Goal: Check status: Check status

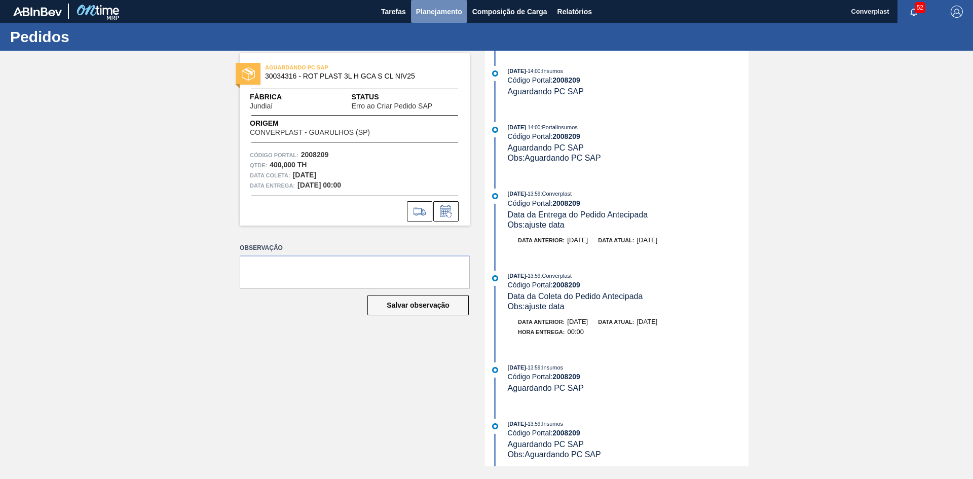
click at [445, 15] on span "Planejamento" at bounding box center [439, 12] width 46 height 12
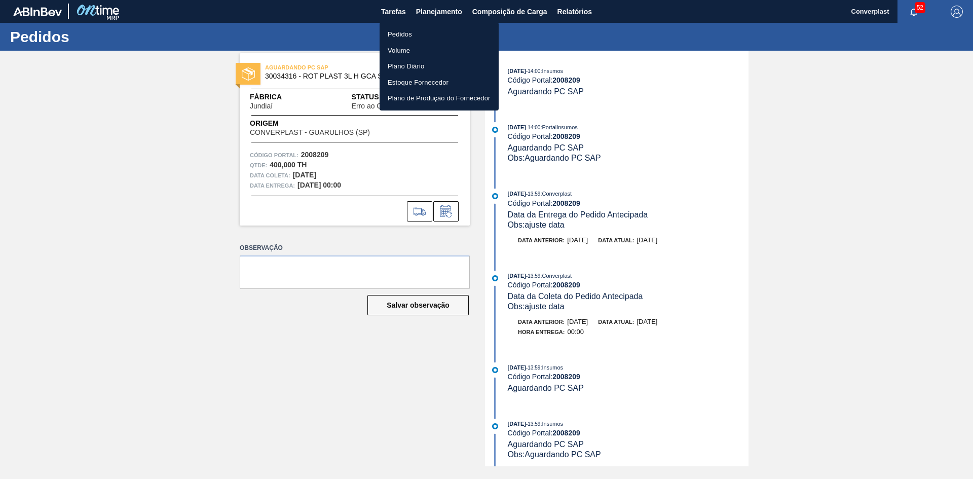
click at [431, 30] on li "Pedidos" at bounding box center [439, 34] width 119 height 16
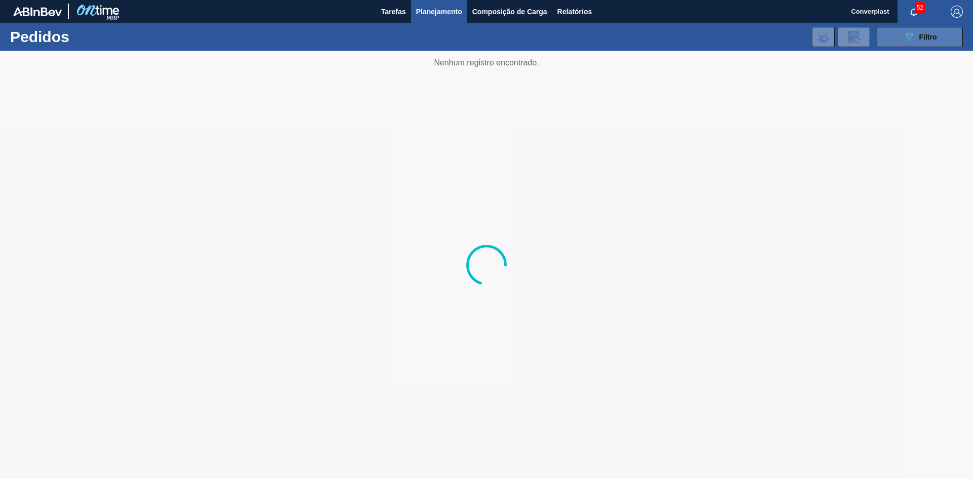
click at [925, 46] on button "089F7B8B-B2A5-4AFE-B5C0-19BA573D28AC Filtro" at bounding box center [920, 37] width 86 height 20
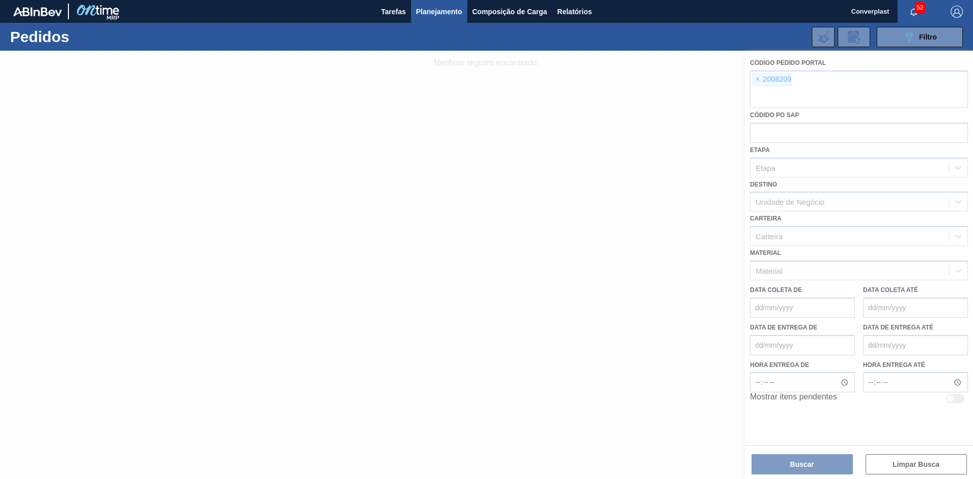
click at [751, 82] on div at bounding box center [486, 265] width 973 height 428
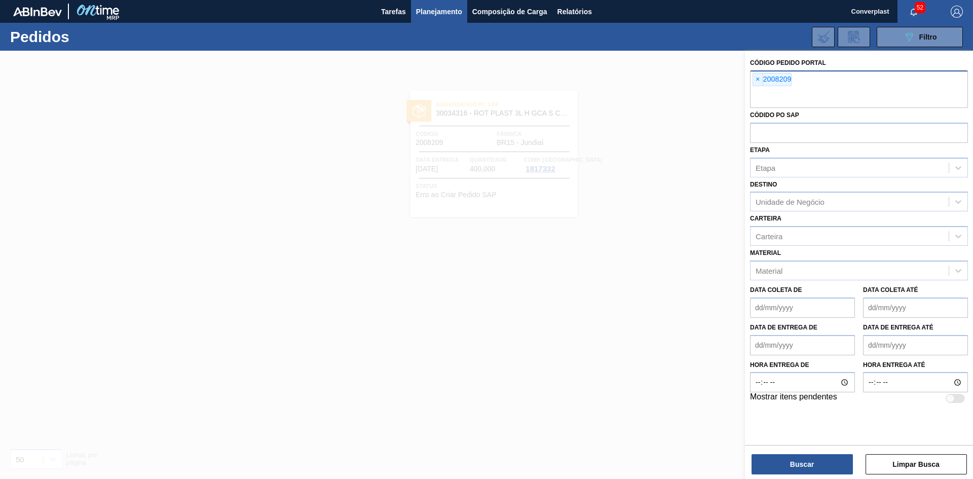
click at [759, 81] on span "×" at bounding box center [758, 80] width 10 height 12
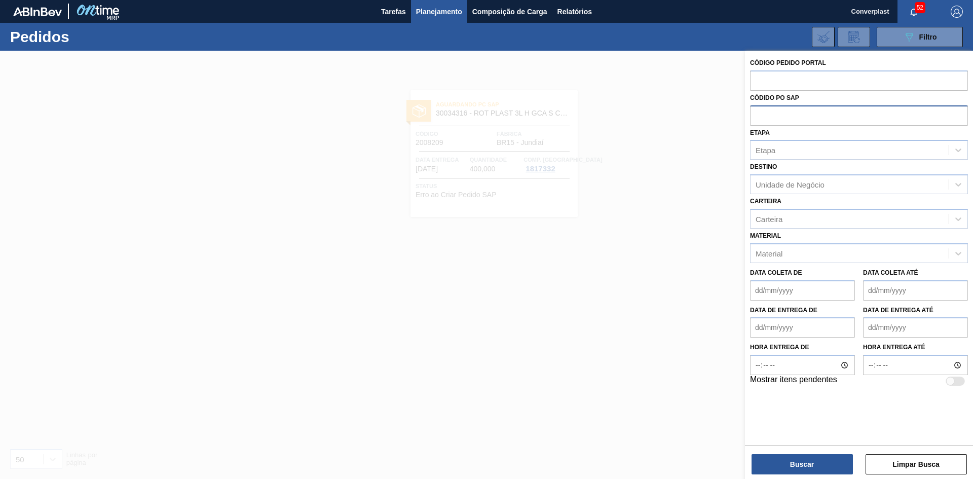
paste input "1987813"
type input "1987813"
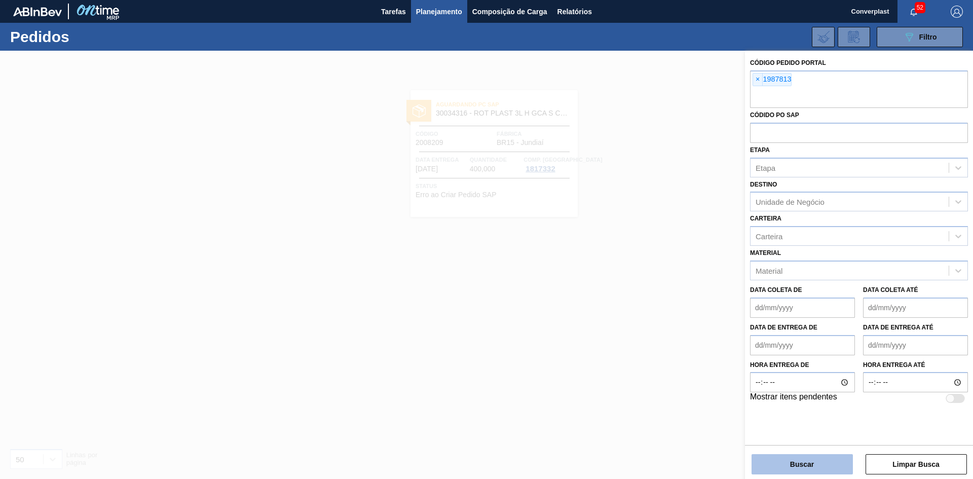
click at [775, 469] on button "Buscar" at bounding box center [802, 464] width 101 height 20
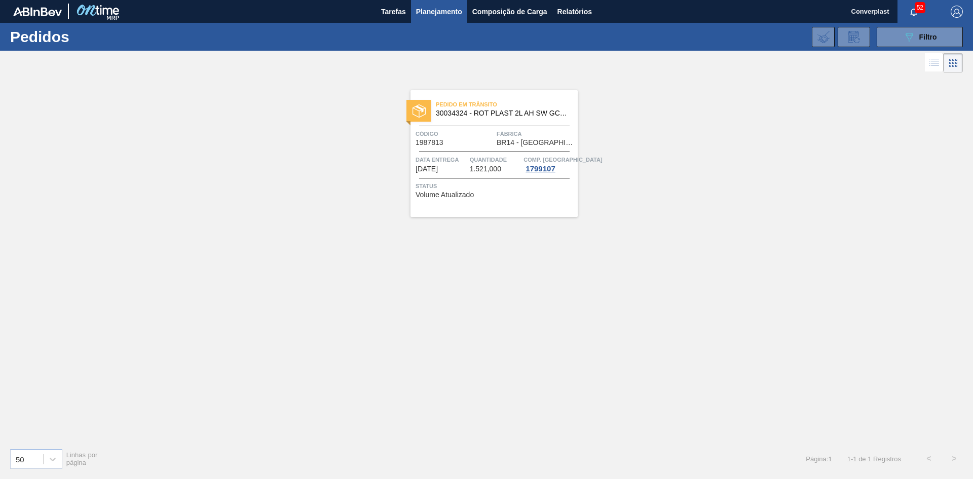
click at [506, 189] on span "Status" at bounding box center [496, 186] width 160 height 10
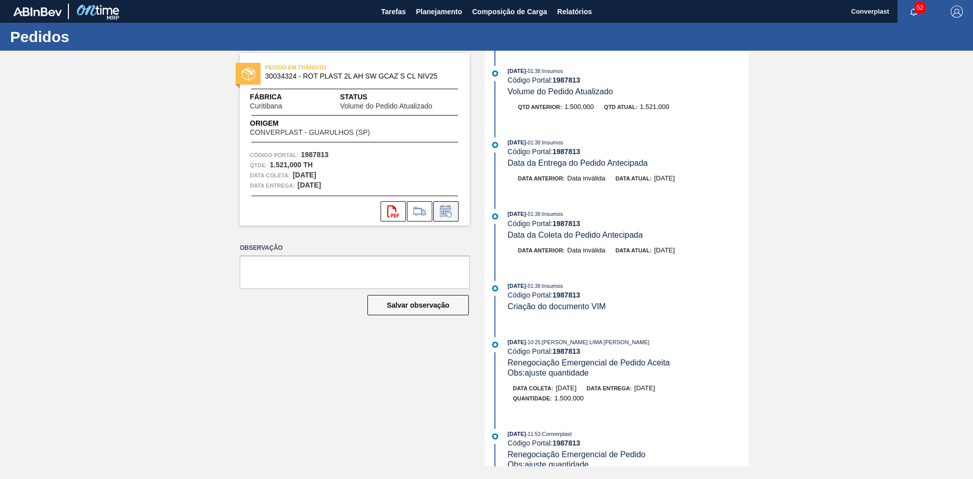
click at [440, 213] on icon at bounding box center [446, 211] width 16 height 12
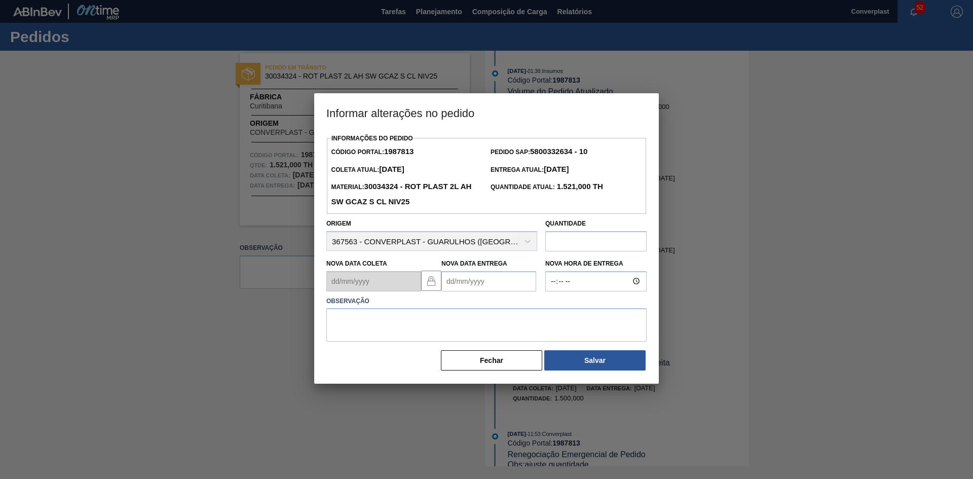
click at [574, 238] on input "text" at bounding box center [596, 241] width 101 height 20
type input "1.620"
click at [517, 330] on textarea at bounding box center [486, 324] width 320 height 33
type textarea "ajuste data"
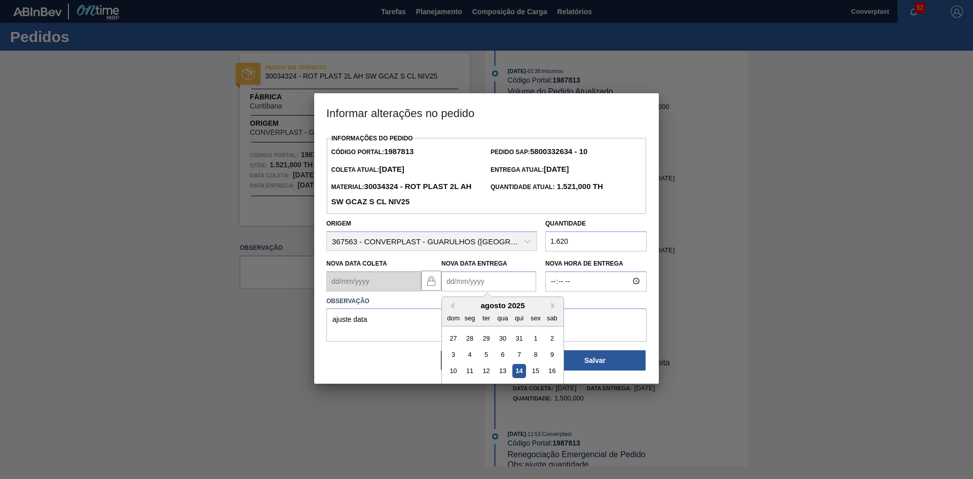
click at [516, 289] on Entrega "Nova Data Entrega" at bounding box center [489, 281] width 95 height 20
type Entrega "[DATE]"
click at [501, 384] on div "20" at bounding box center [503, 388] width 14 height 14
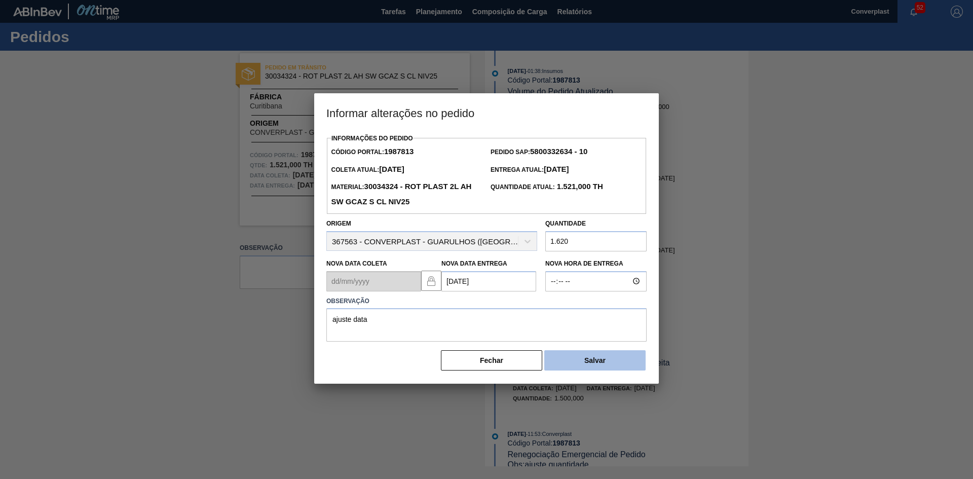
click at [578, 366] on button "Salvar" at bounding box center [594, 360] width 101 height 20
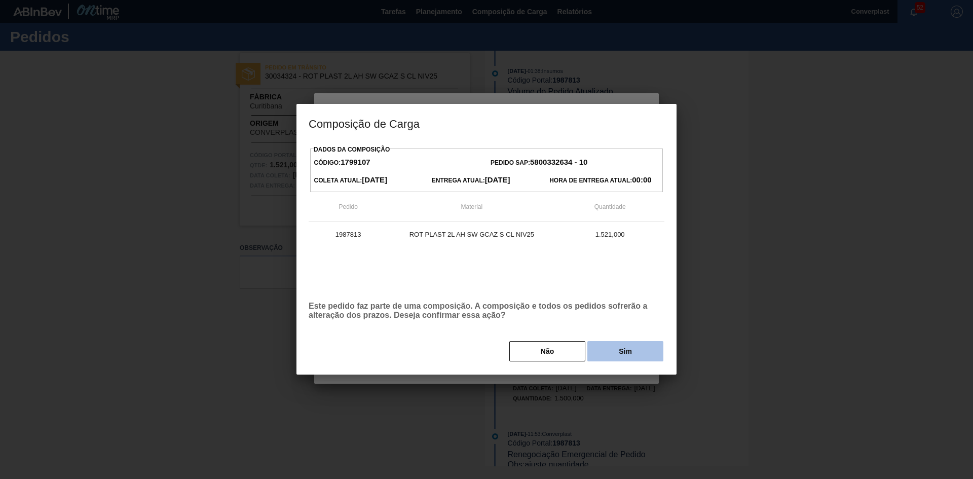
click at [602, 346] on button "Sim" at bounding box center [626, 351] width 76 height 20
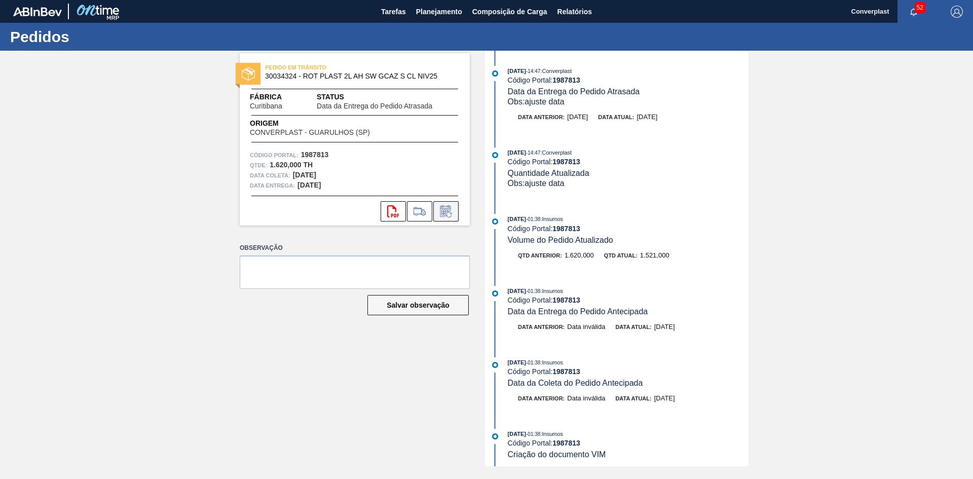
click at [449, 219] on button at bounding box center [445, 211] width 25 height 20
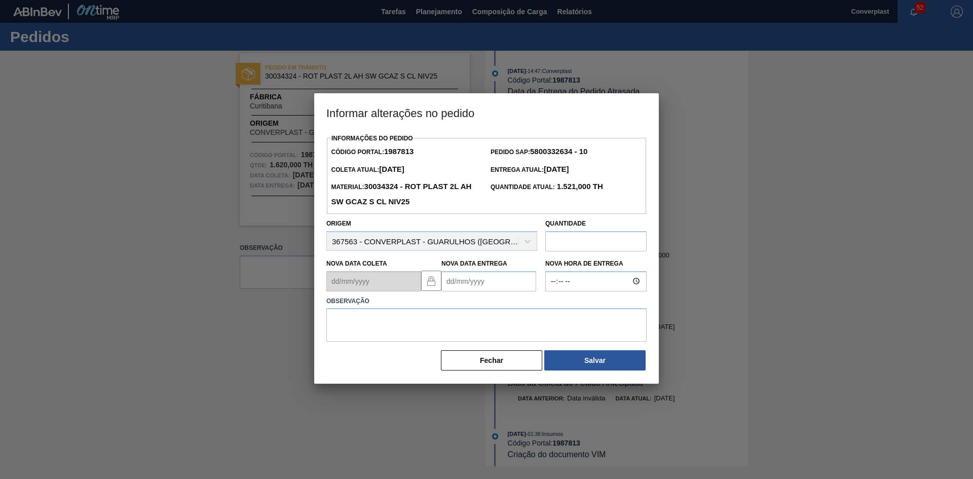
click at [608, 243] on input "text" at bounding box center [596, 241] width 101 height 20
type input "1.620"
click at [475, 329] on textarea at bounding box center [486, 324] width 320 height 33
type textarea "ajuste quantidade"
click at [585, 356] on button "Salvar" at bounding box center [594, 360] width 101 height 20
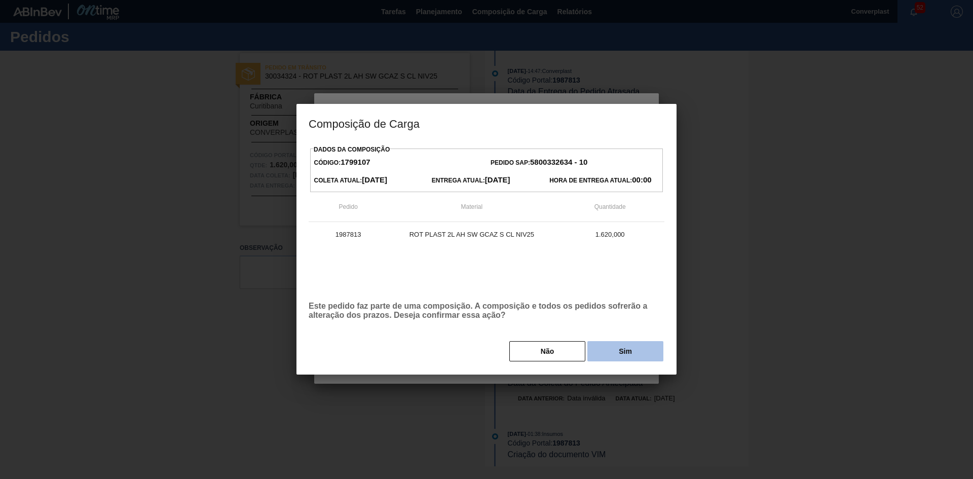
click at [603, 356] on button "Sim" at bounding box center [626, 351] width 76 height 20
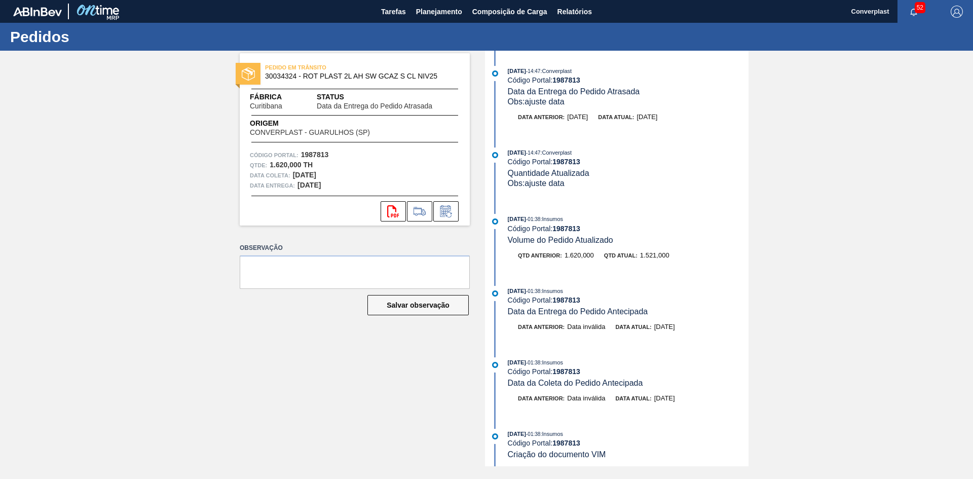
click at [571, 83] on strong "1987813" at bounding box center [567, 80] width 28 height 8
copy strong "1987813"
click at [421, 23] on div "Pedidos" at bounding box center [486, 37] width 973 height 28
click at [422, 13] on span "Planejamento" at bounding box center [439, 12] width 46 height 12
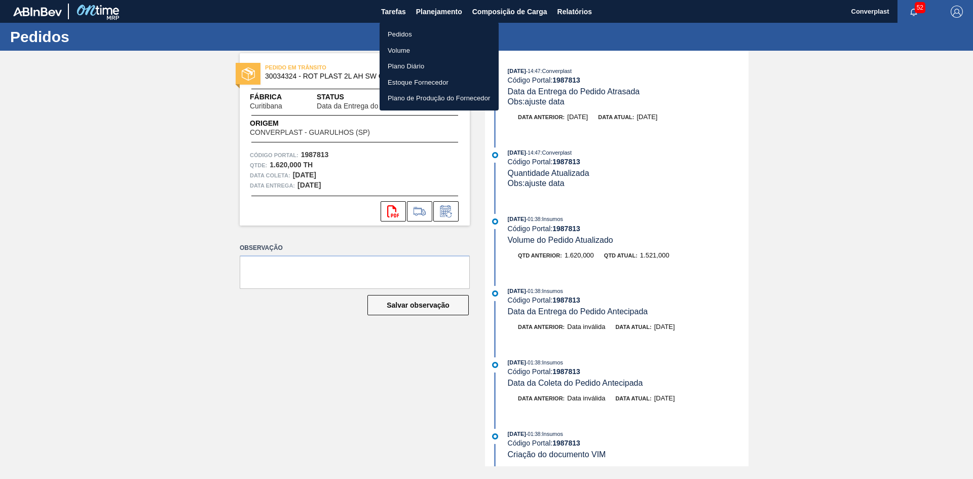
click at [406, 40] on li "Pedidos" at bounding box center [439, 34] width 119 height 16
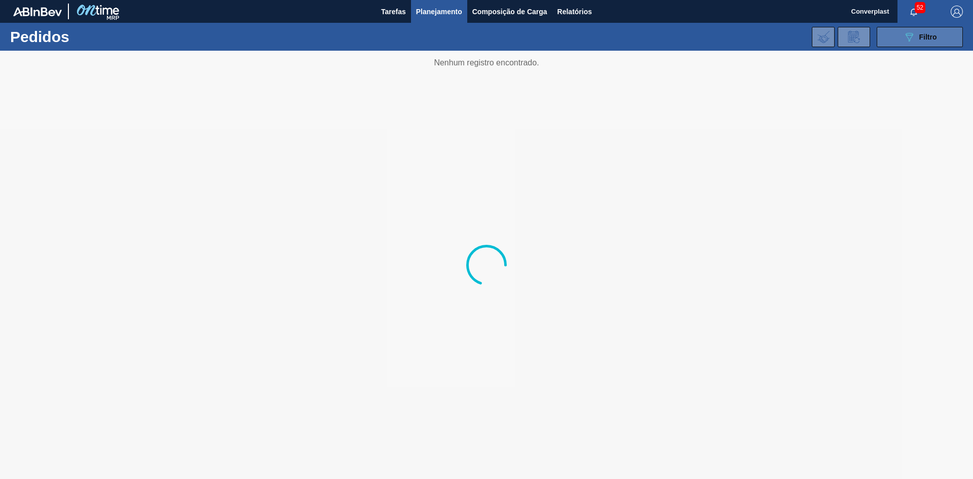
click at [897, 40] on button "089F7B8B-B2A5-4AFE-B5C0-19BA573D28AC Filtro" at bounding box center [920, 37] width 86 height 20
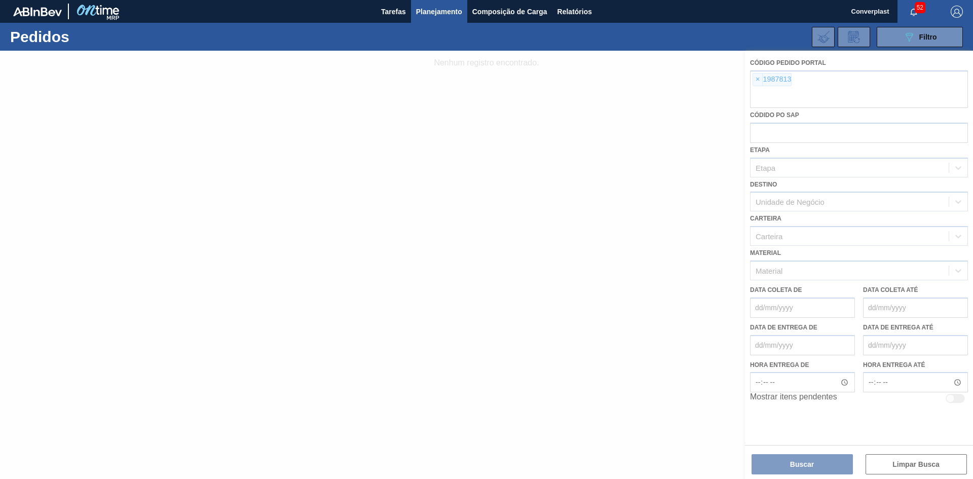
drag, startPoint x: 771, startPoint y: 76, endPoint x: 765, endPoint y: 79, distance: 6.8
click at [770, 76] on div at bounding box center [486, 265] width 973 height 428
click at [752, 81] on div at bounding box center [486, 265] width 973 height 428
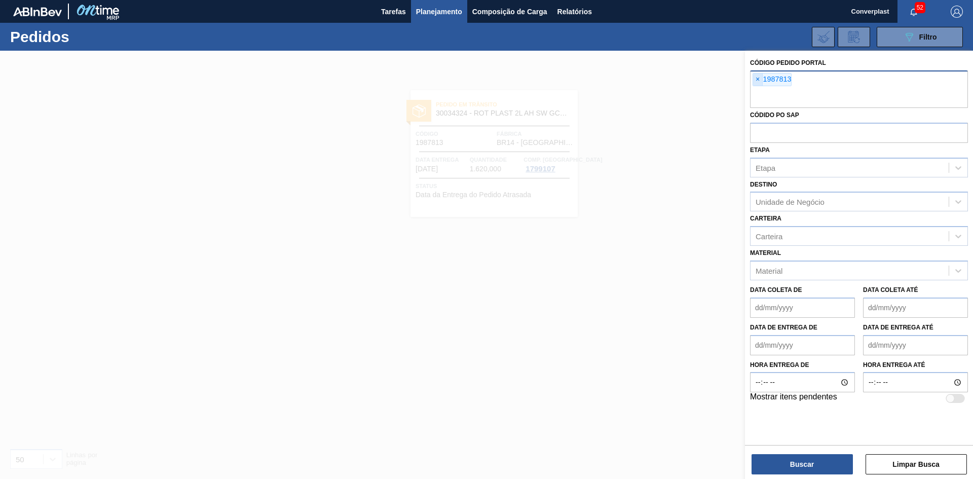
click at [759, 83] on span "×" at bounding box center [758, 80] width 10 height 12
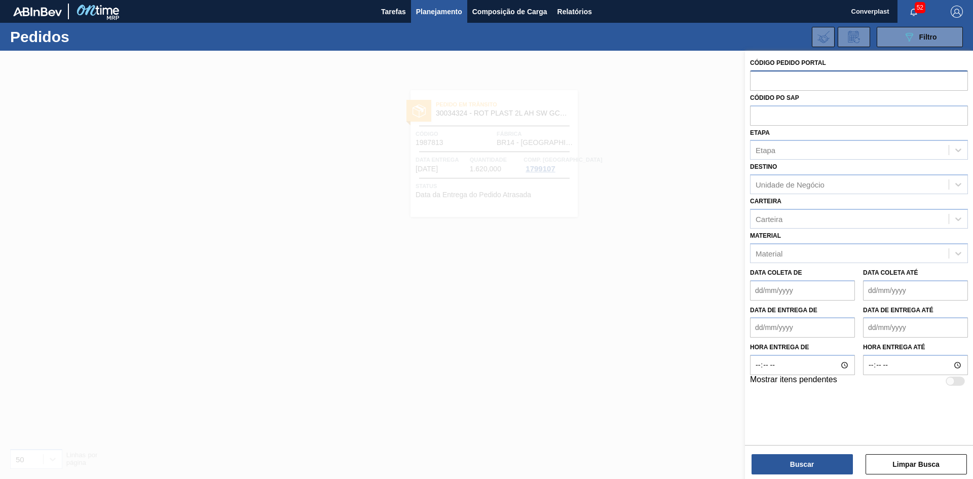
paste input "2008209"
type input "2008209"
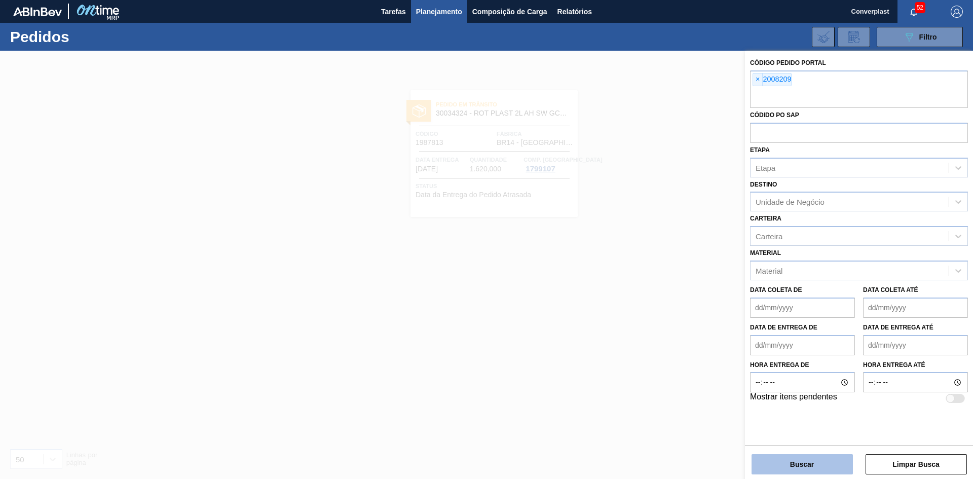
click at [796, 457] on button "Buscar" at bounding box center [802, 464] width 101 height 20
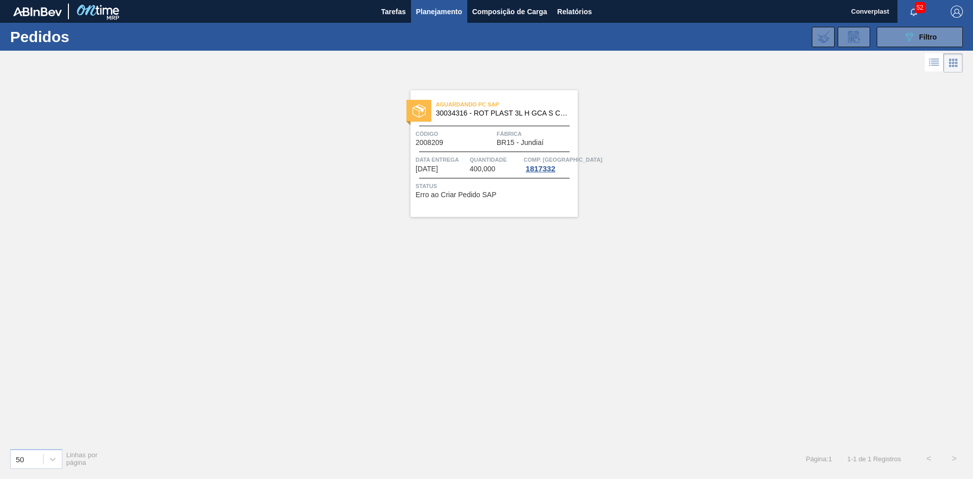
click at [484, 110] on span "Aguardando PC SAP" at bounding box center [507, 104] width 142 height 10
click at [537, 441] on div "50 Linhas por página Página : 1 1 - 1 de 1 Registros < >" at bounding box center [486, 459] width 973 height 38
